Goal: Task Accomplishment & Management: Use online tool/utility

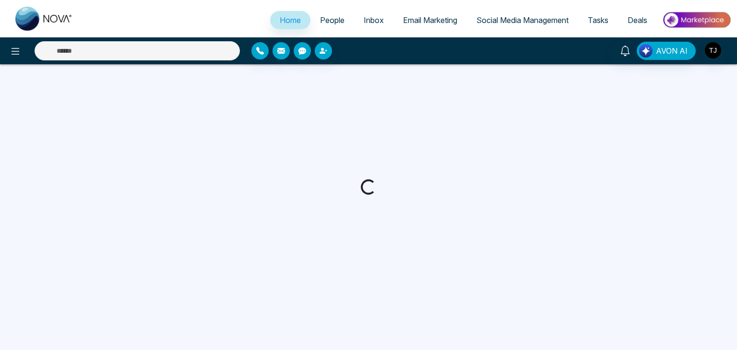
select select "*"
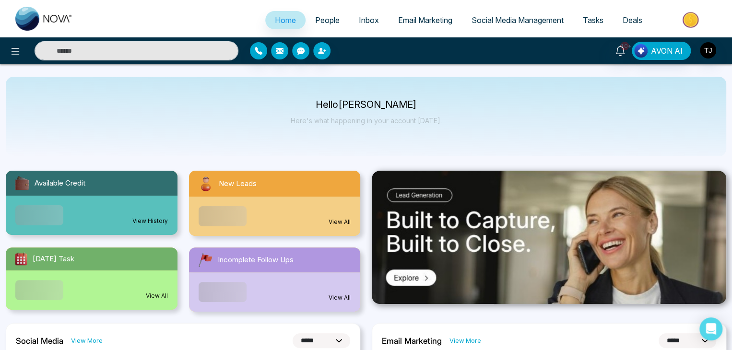
click at [449, 26] on link "Email Marketing" at bounding box center [424, 20] width 73 height 18
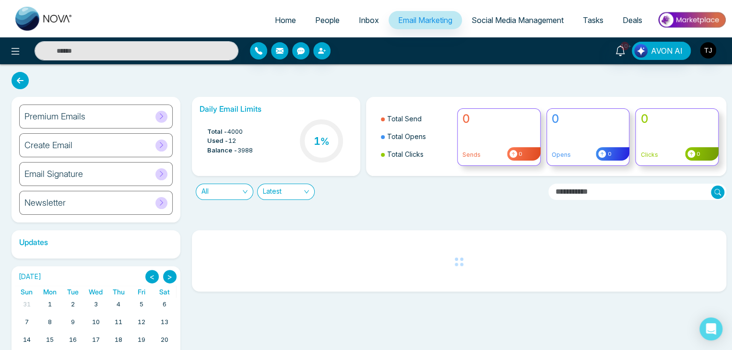
click at [155, 110] on div "Premium Emails" at bounding box center [95, 117] width 153 height 24
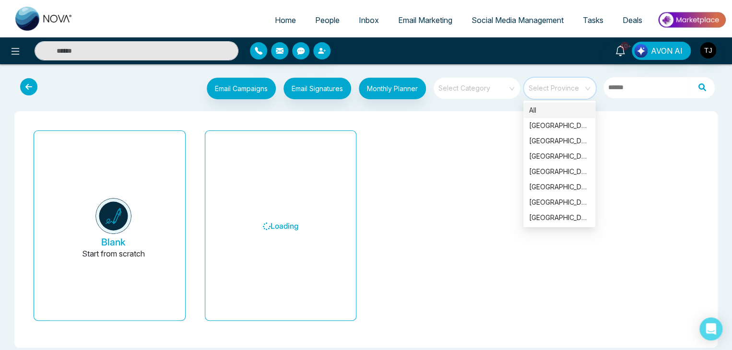
click at [557, 84] on input "search" at bounding box center [556, 85] width 55 height 14
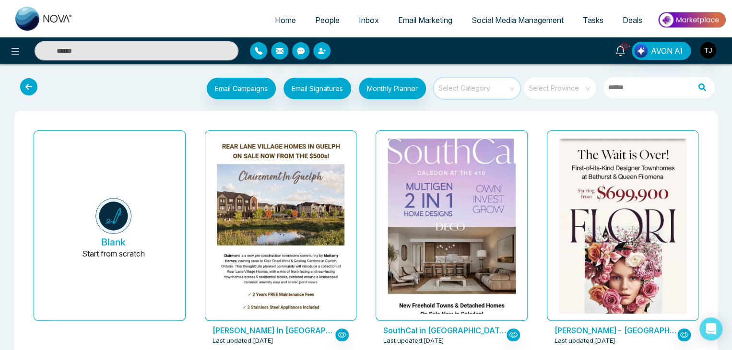
click at [476, 87] on input "search" at bounding box center [473, 85] width 69 height 14
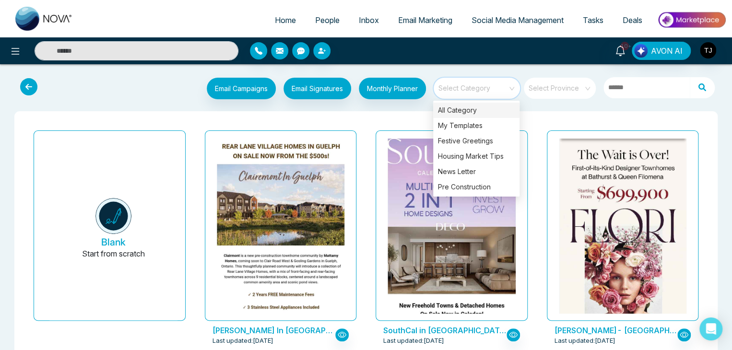
click at [476, 87] on input "search" at bounding box center [473, 85] width 69 height 14
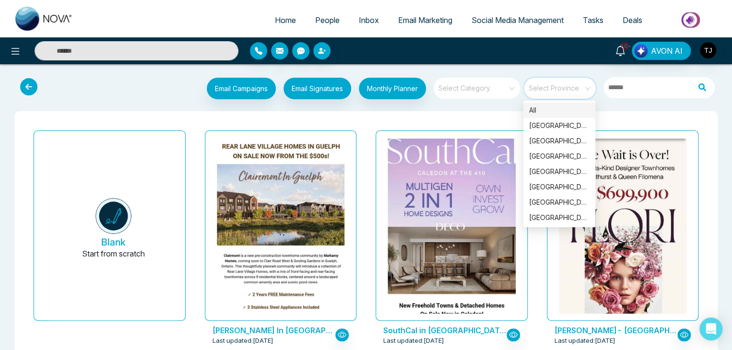
click at [575, 82] on input "search" at bounding box center [556, 85] width 55 height 14
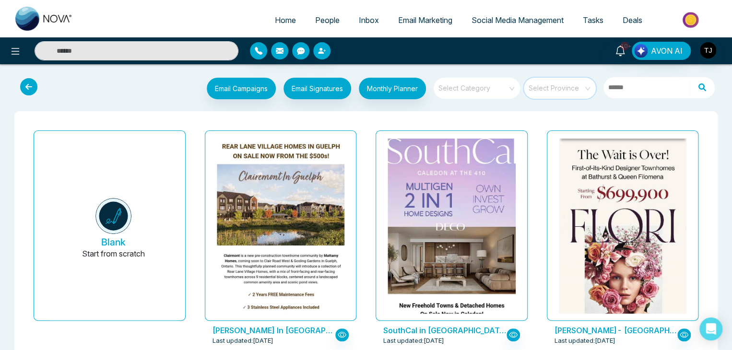
click at [575, 82] on input "search" at bounding box center [556, 85] width 55 height 14
click at [517, 22] on span "Social Media Management" at bounding box center [517, 20] width 92 height 10
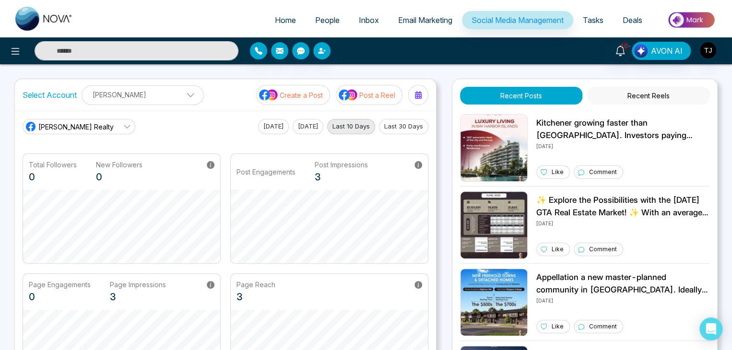
click at [321, 87] on button "Create a Post" at bounding box center [293, 95] width 74 height 20
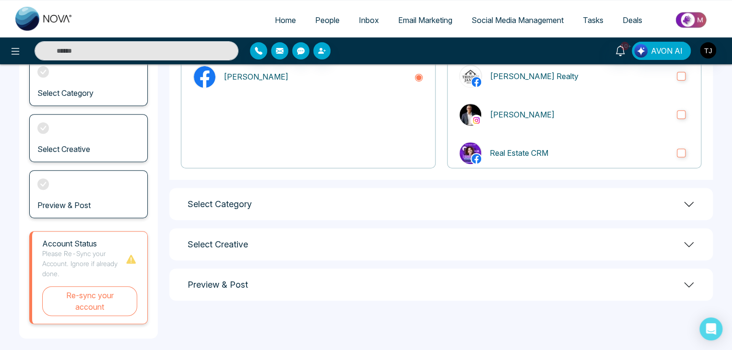
scroll to position [134, 0]
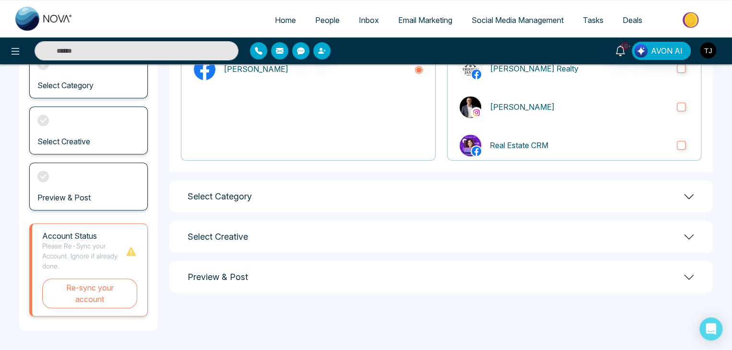
click at [424, 208] on div "Select Category" at bounding box center [440, 196] width 543 height 32
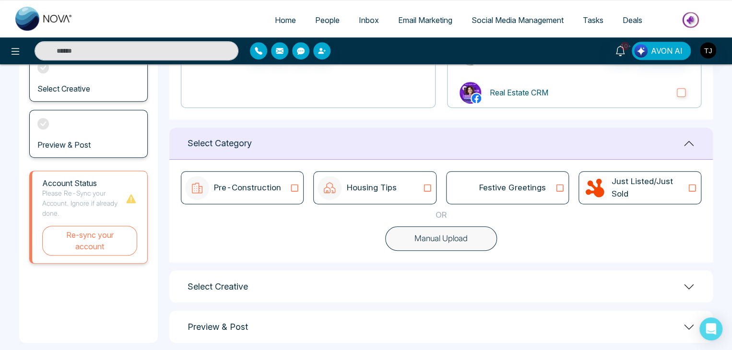
scroll to position [199, 0]
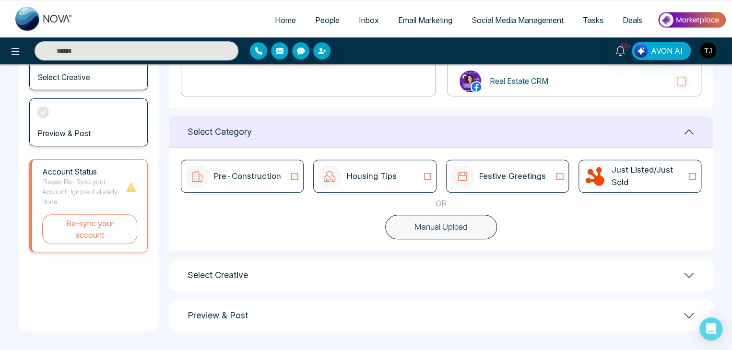
click at [596, 173] on img at bounding box center [595, 176] width 24 height 24
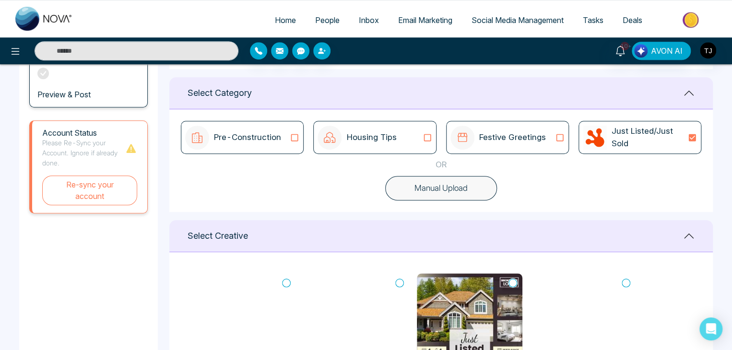
scroll to position [195, 0]
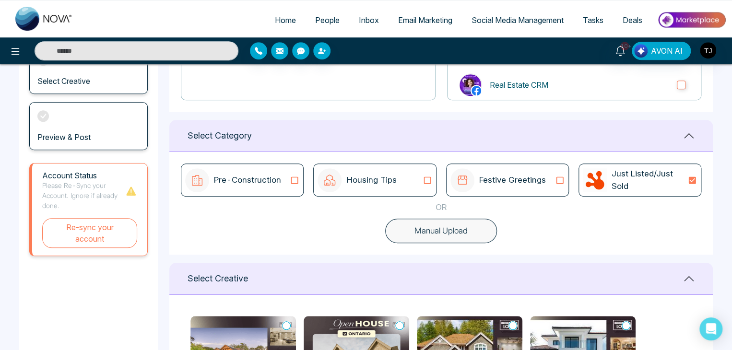
click at [646, 183] on p "Just Listed/Just Sold" at bounding box center [649, 180] width 76 height 24
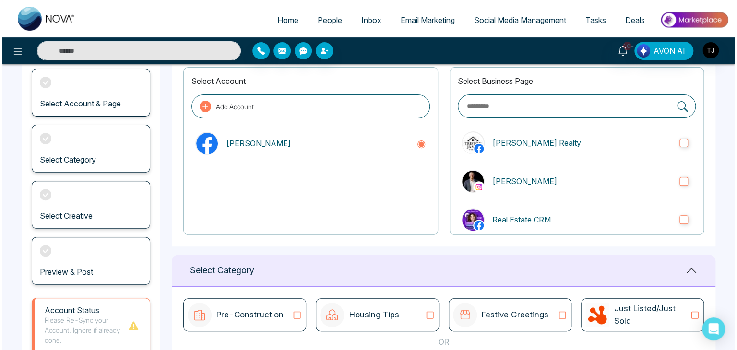
scroll to position [0, 0]
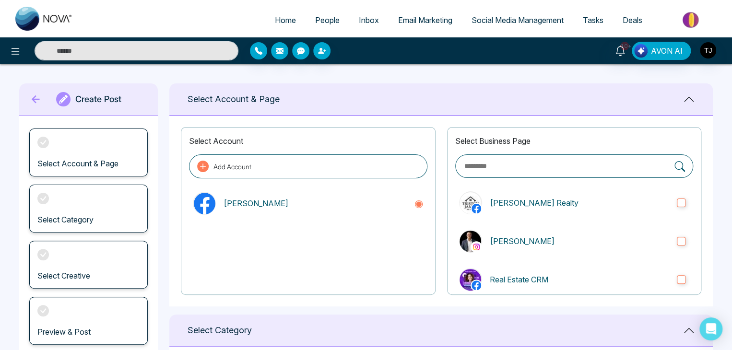
click at [287, 12] on link "Home" at bounding box center [285, 20] width 40 height 18
select select "*"
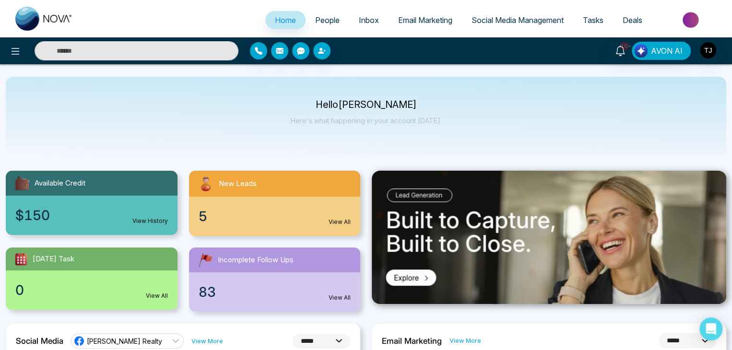
click at [28, 49] on div at bounding box center [131, 50] width 213 height 19
click at [18, 50] on icon at bounding box center [16, 52] width 12 height 12
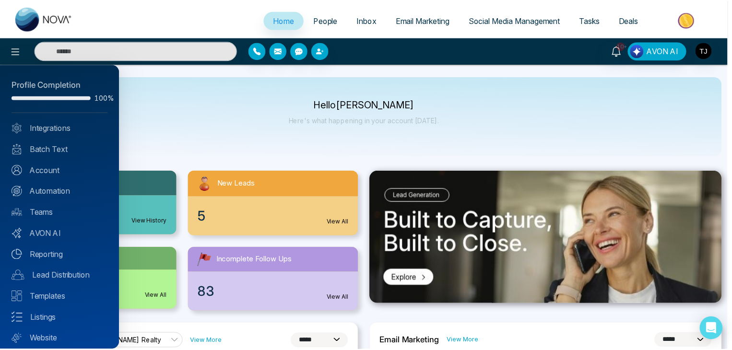
scroll to position [27, 0]
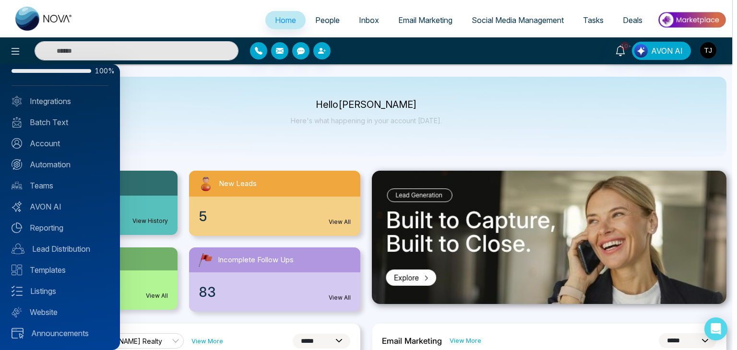
click at [219, 135] on div at bounding box center [368, 175] width 737 height 350
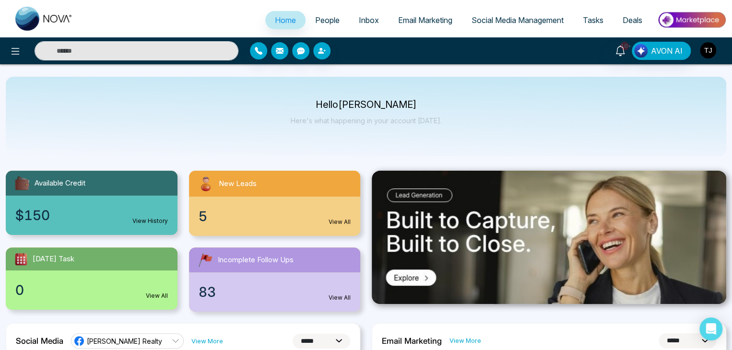
click at [705, 47] on img "button" at bounding box center [708, 50] width 16 height 16
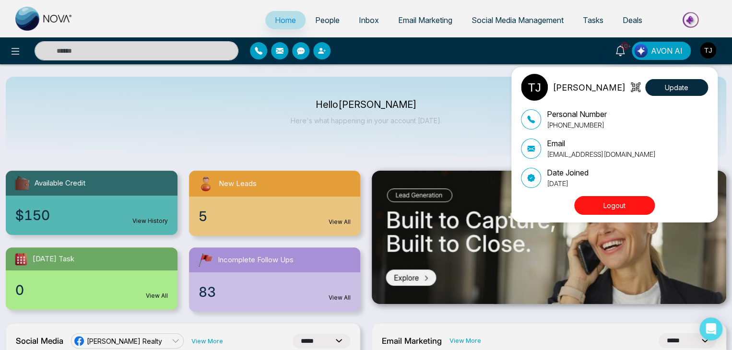
click at [625, 198] on button "Logout" at bounding box center [614, 205] width 81 height 19
